Goal: Information Seeking & Learning: Check status

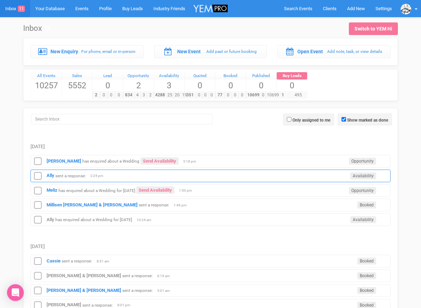
click at [56, 174] on small "sent a response:" at bounding box center [70, 175] width 30 height 5
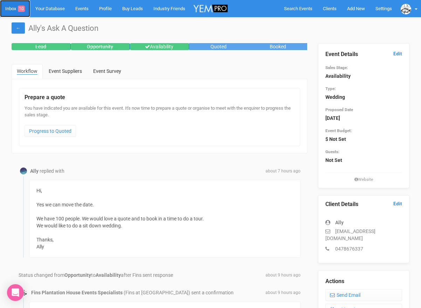
click at [15, 11] on link "Inbox 10" at bounding box center [15, 8] width 30 height 17
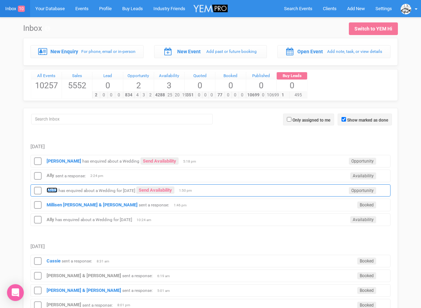
click at [57, 189] on strong "Meliz" at bounding box center [52, 190] width 11 height 5
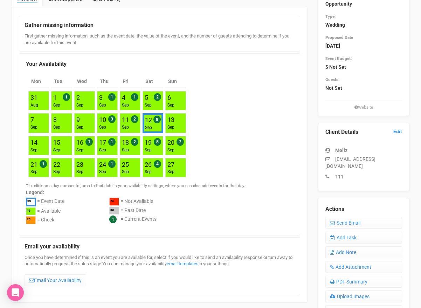
scroll to position [51, 0]
